Goal: Find contact information: Find contact information

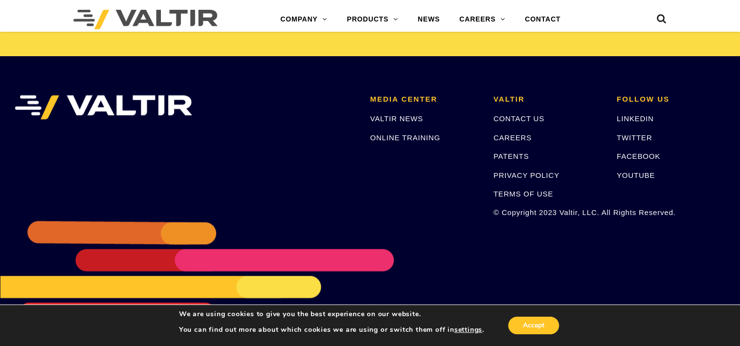
scroll to position [2076, 0]
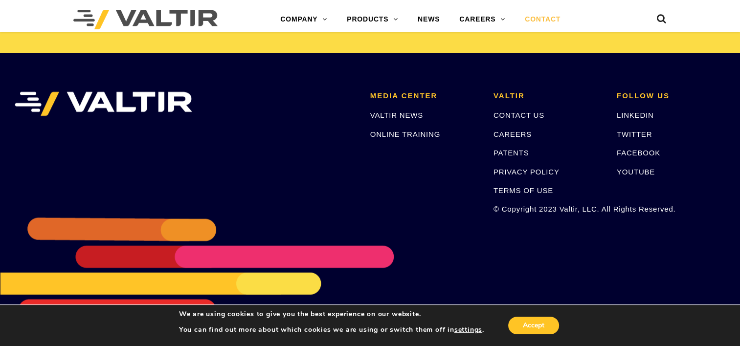
click at [535, 18] on link "CONTACT" at bounding box center [542, 20] width 55 height 20
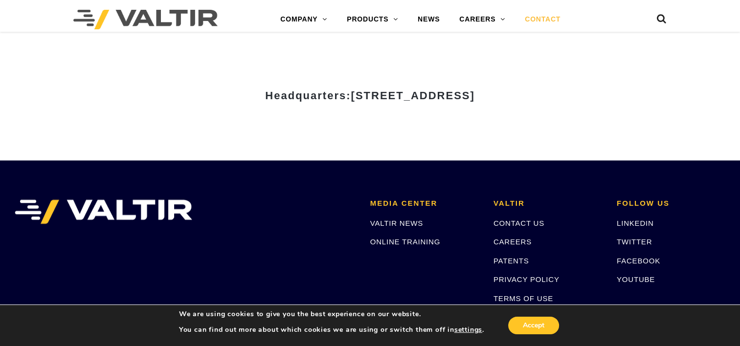
scroll to position [1386, 0]
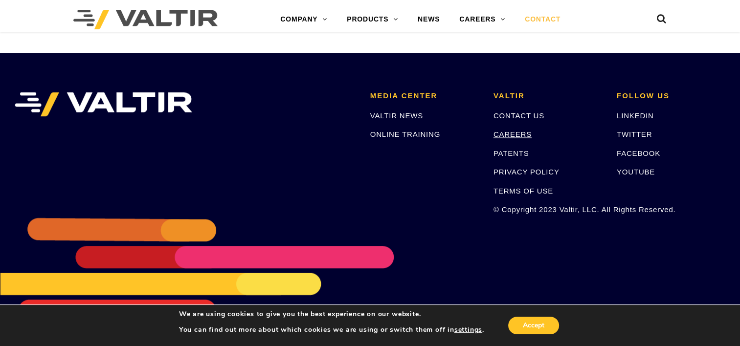
click at [503, 131] on link "CAREERS" at bounding box center [512, 134] width 38 height 8
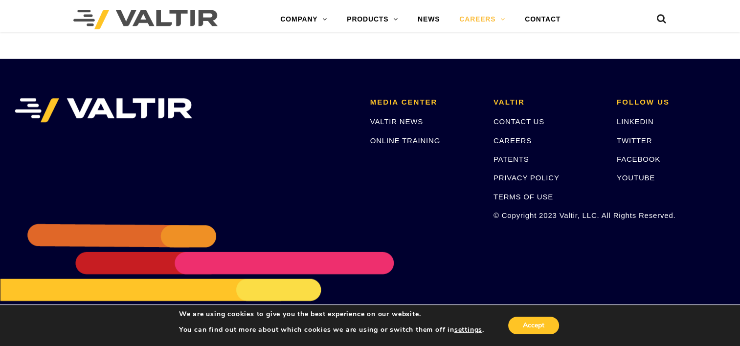
scroll to position [1918, 0]
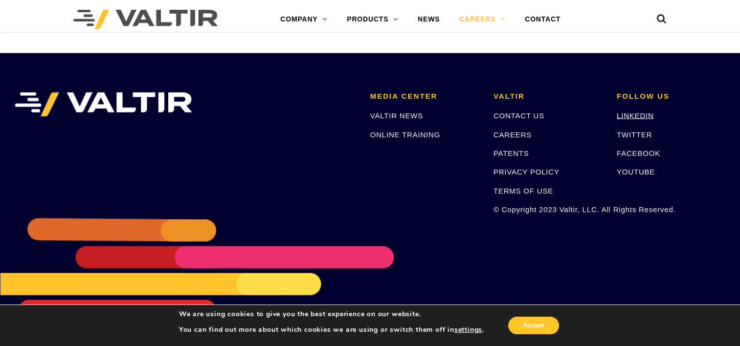
click at [643, 115] on link "LINKEDIN" at bounding box center [634, 115] width 37 height 8
